Goal: Task Accomplishment & Management: Manage account settings

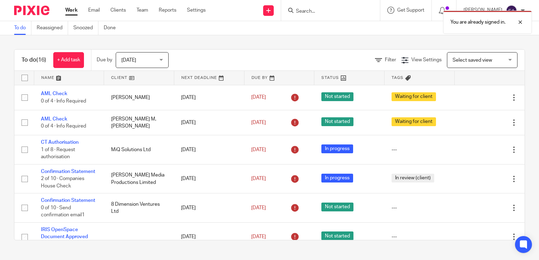
click at [105, 9] on ul "Work Email Clients Team Reports Settings" at bounding box center [140, 10] width 151 height 7
click at [93, 11] on link "Email" at bounding box center [94, 10] width 12 height 7
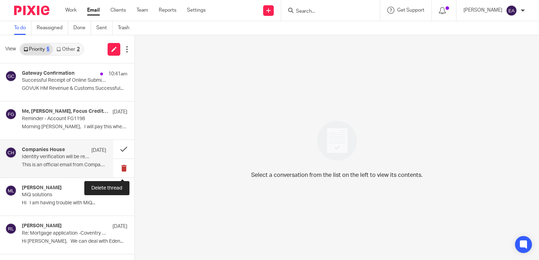
click at [113, 173] on button at bounding box center [123, 168] width 21 height 19
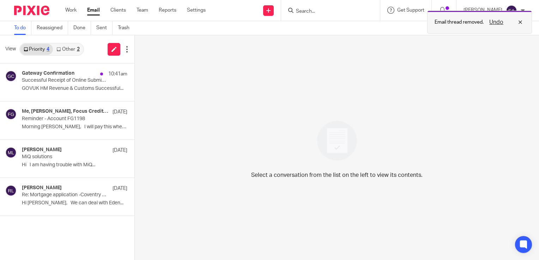
click at [494, 22] on button "Undo" at bounding box center [496, 22] width 18 height 8
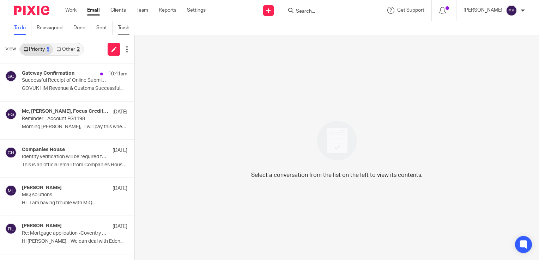
click at [123, 26] on link "Trash" at bounding box center [126, 28] width 17 height 14
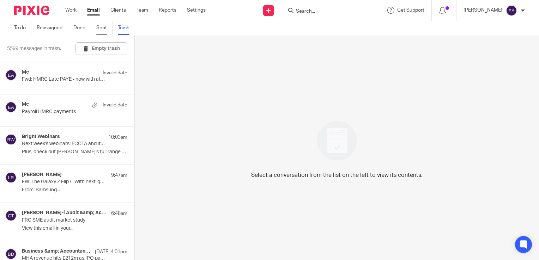
click at [98, 24] on link "Sent" at bounding box center [104, 28] width 16 height 14
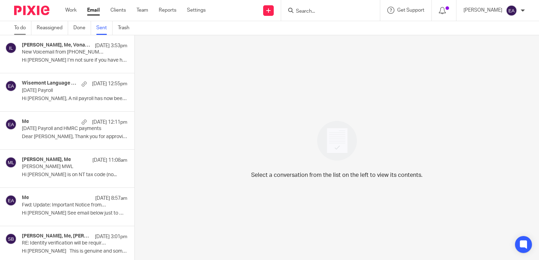
click at [28, 27] on link "To do" at bounding box center [22, 28] width 17 height 14
